Goal: Information Seeking & Learning: Learn about a topic

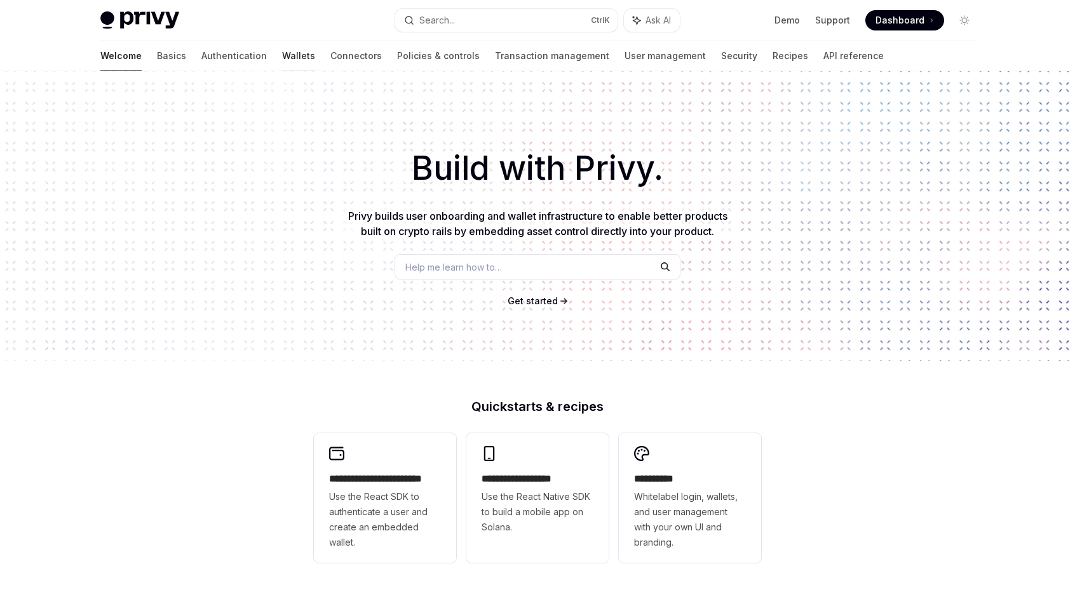
click at [282, 55] on link "Wallets" at bounding box center [298, 56] width 33 height 30
type textarea "*"
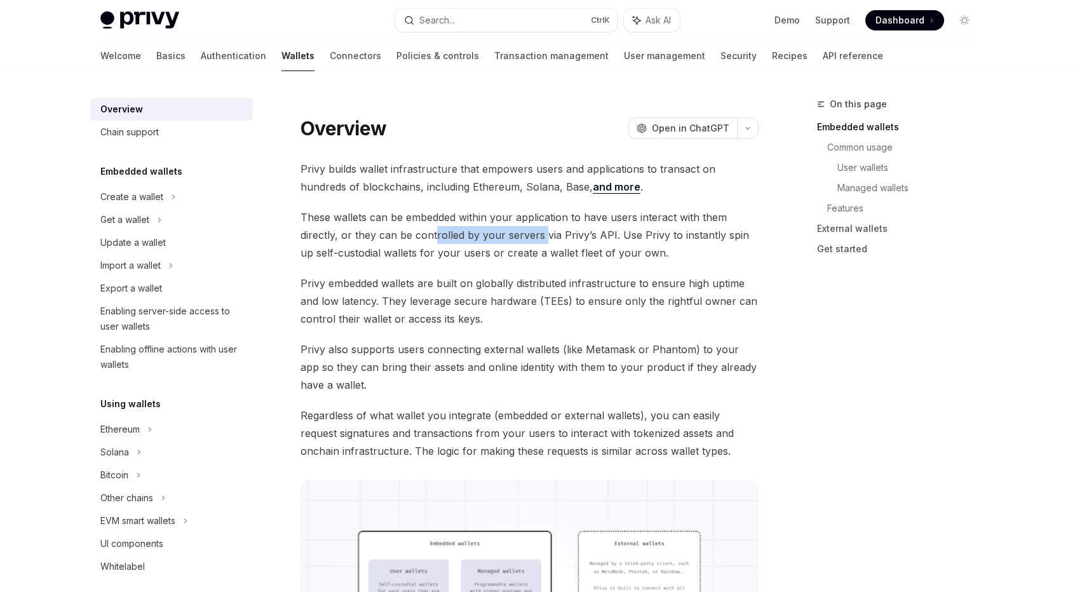
drag, startPoint x: 434, startPoint y: 239, endPoint x: 541, endPoint y: 243, distance: 106.8
click at [541, 243] on span "These wallets can be embedded within your application to have users interact wi…" at bounding box center [529, 234] width 458 height 53
click at [389, 240] on span "These wallets can be embedded within your application to have users interact wi…" at bounding box center [529, 234] width 458 height 53
drag, startPoint x: 490, startPoint y: 255, endPoint x: 659, endPoint y: 252, distance: 169.6
click at [659, 252] on span "These wallets can be embedded within your application to have users interact wi…" at bounding box center [529, 234] width 458 height 53
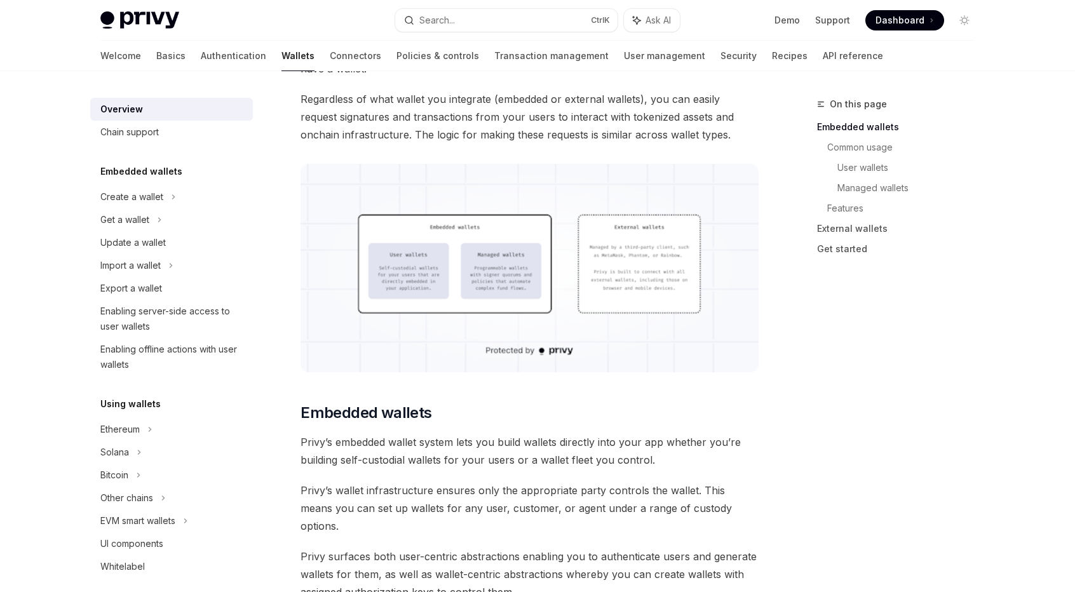
scroll to position [318, 0]
click at [609, 288] on img at bounding box center [529, 267] width 458 height 208
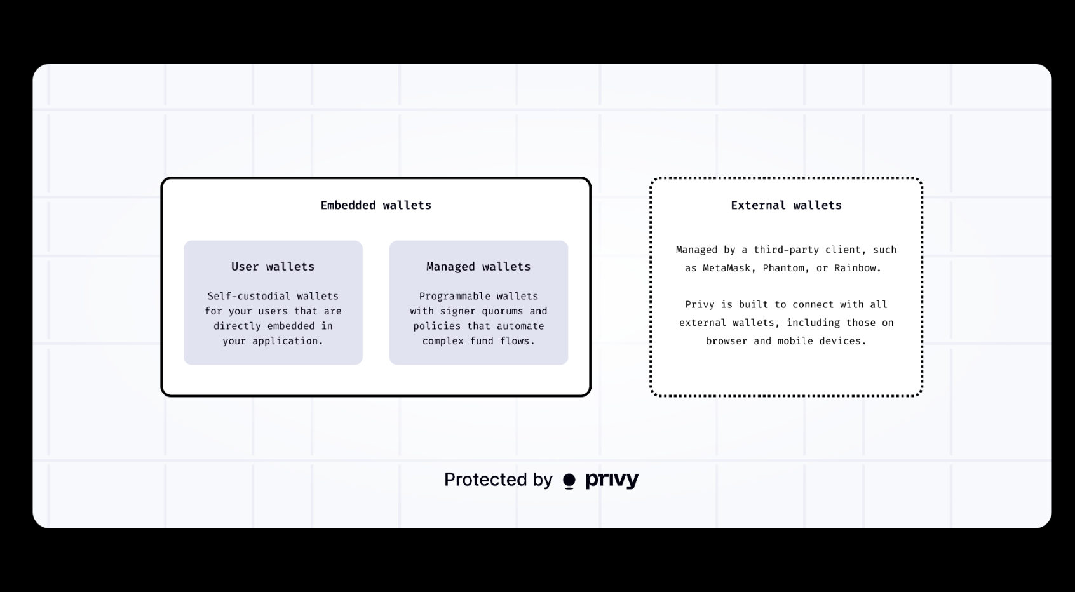
click at [668, 41] on div at bounding box center [537, 296] width 1075 height 592
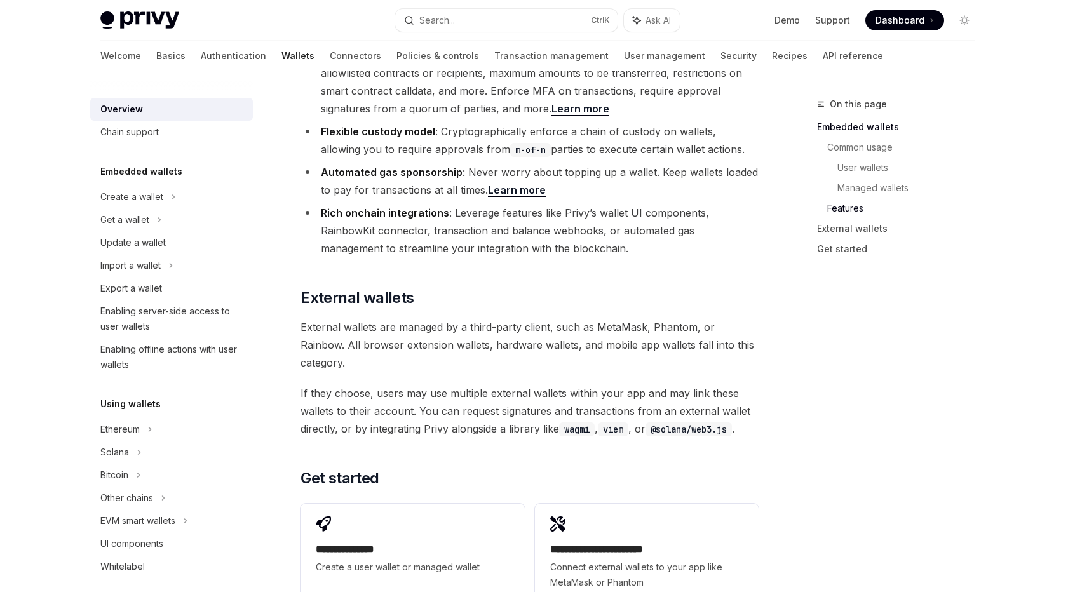
scroll to position [1651, 0]
